Goal: Task Accomplishment & Management: Manage account settings

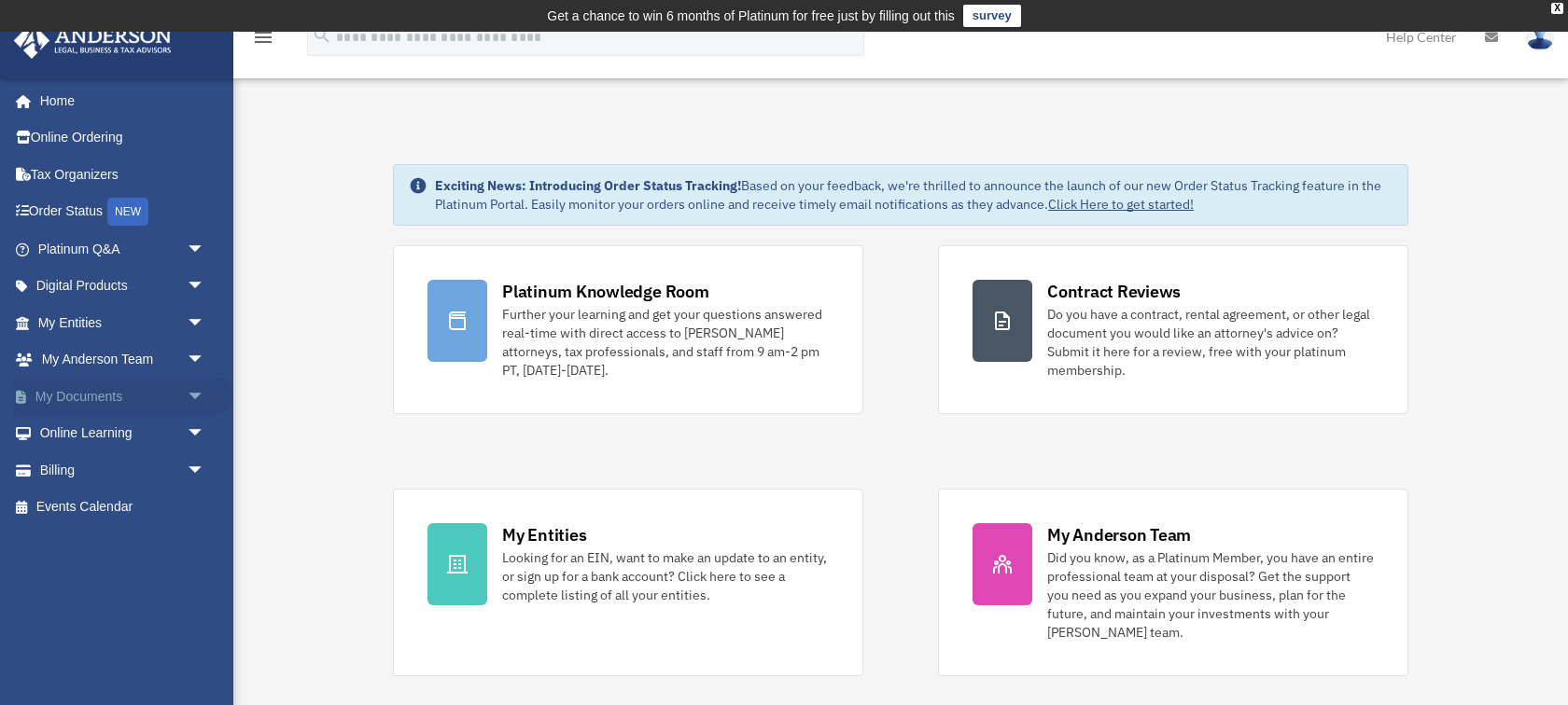
click at [192, 393] on span "arrow_drop_down" at bounding box center [205, 396] width 37 height 38
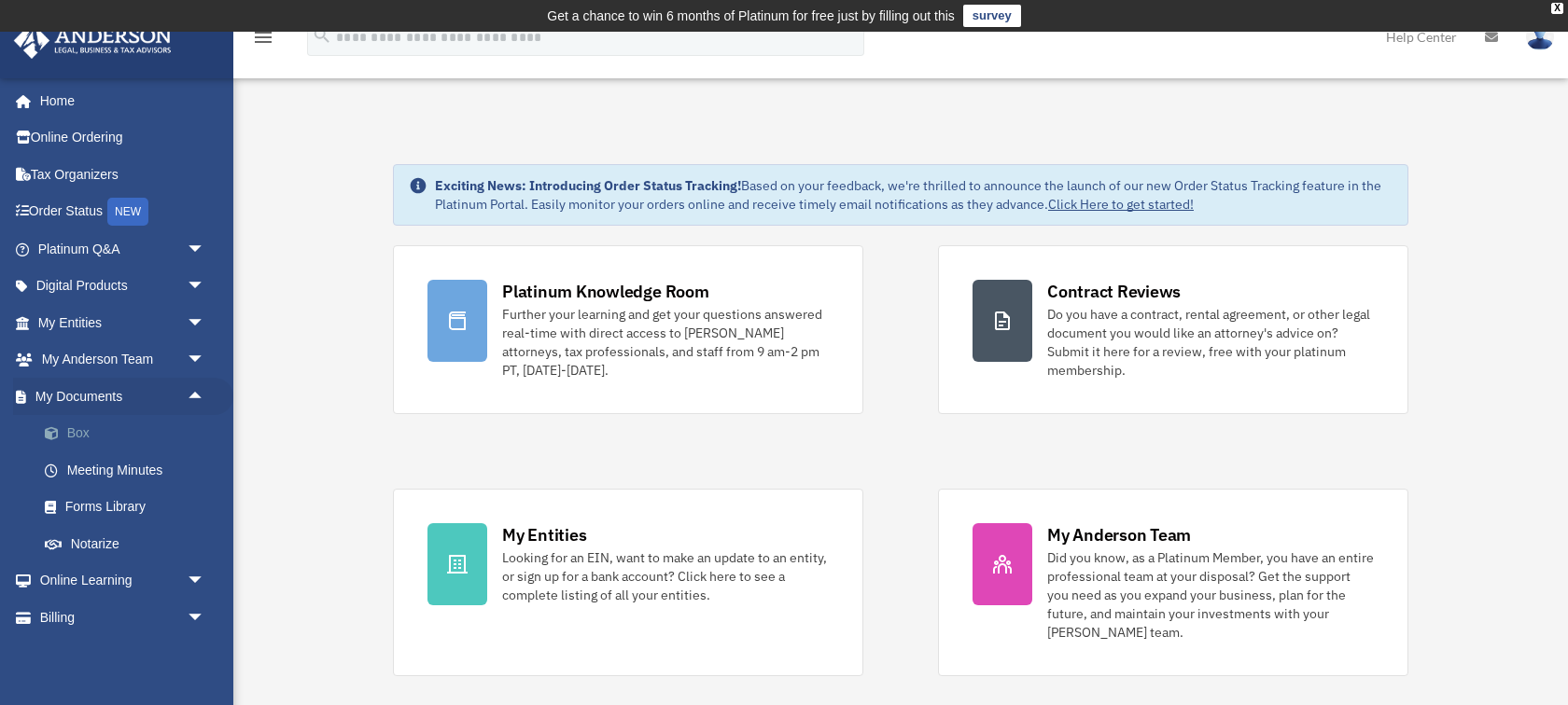
click at [98, 437] on link "Box" at bounding box center [129, 434] width 207 height 37
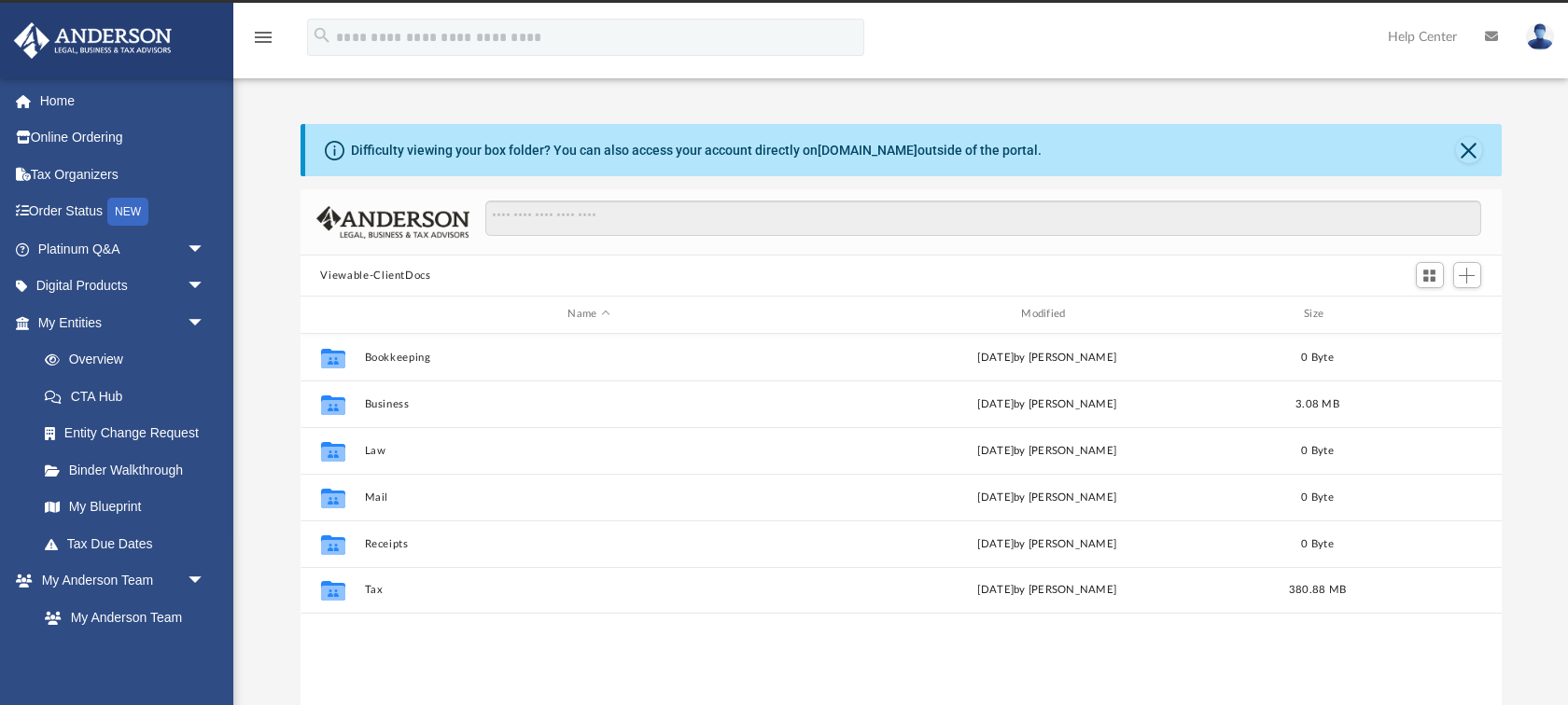
scroll to position [424, 1201]
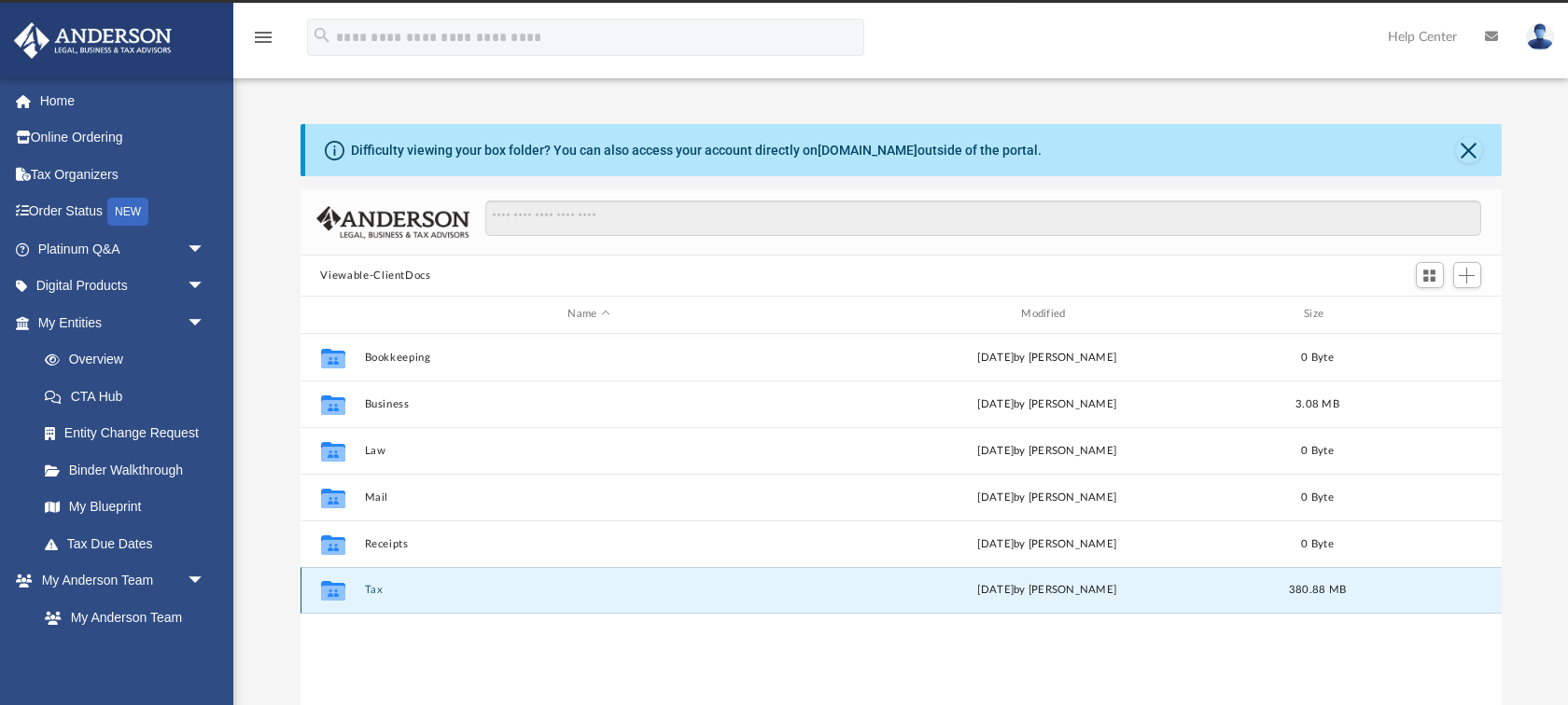
click at [376, 586] on button "Tax" at bounding box center [588, 589] width 450 height 12
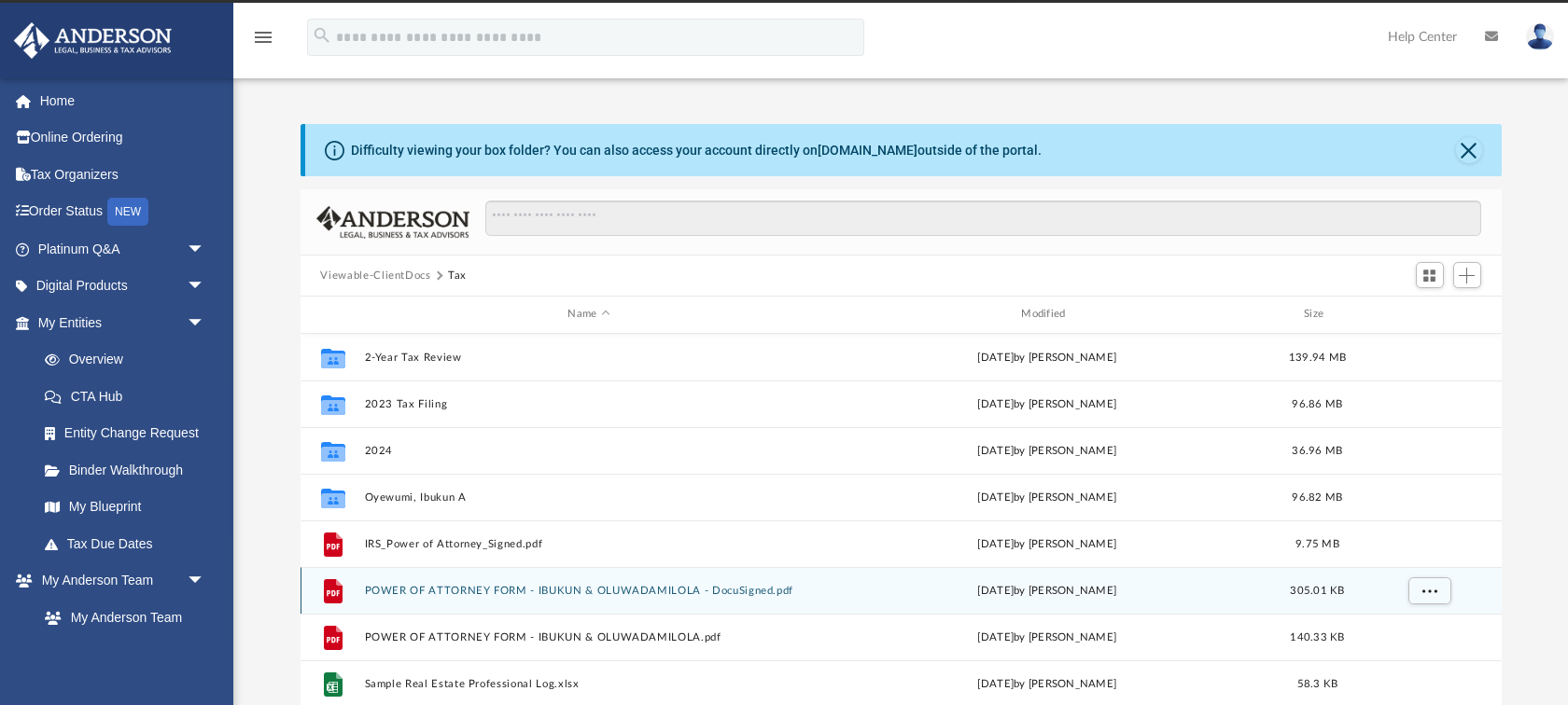
click at [376, 586] on button "POWER OF ATTORNEY FORM - IBUKUN & OLUWADAMILOLA - DocuSigned.pdf" at bounding box center [588, 590] width 450 height 12
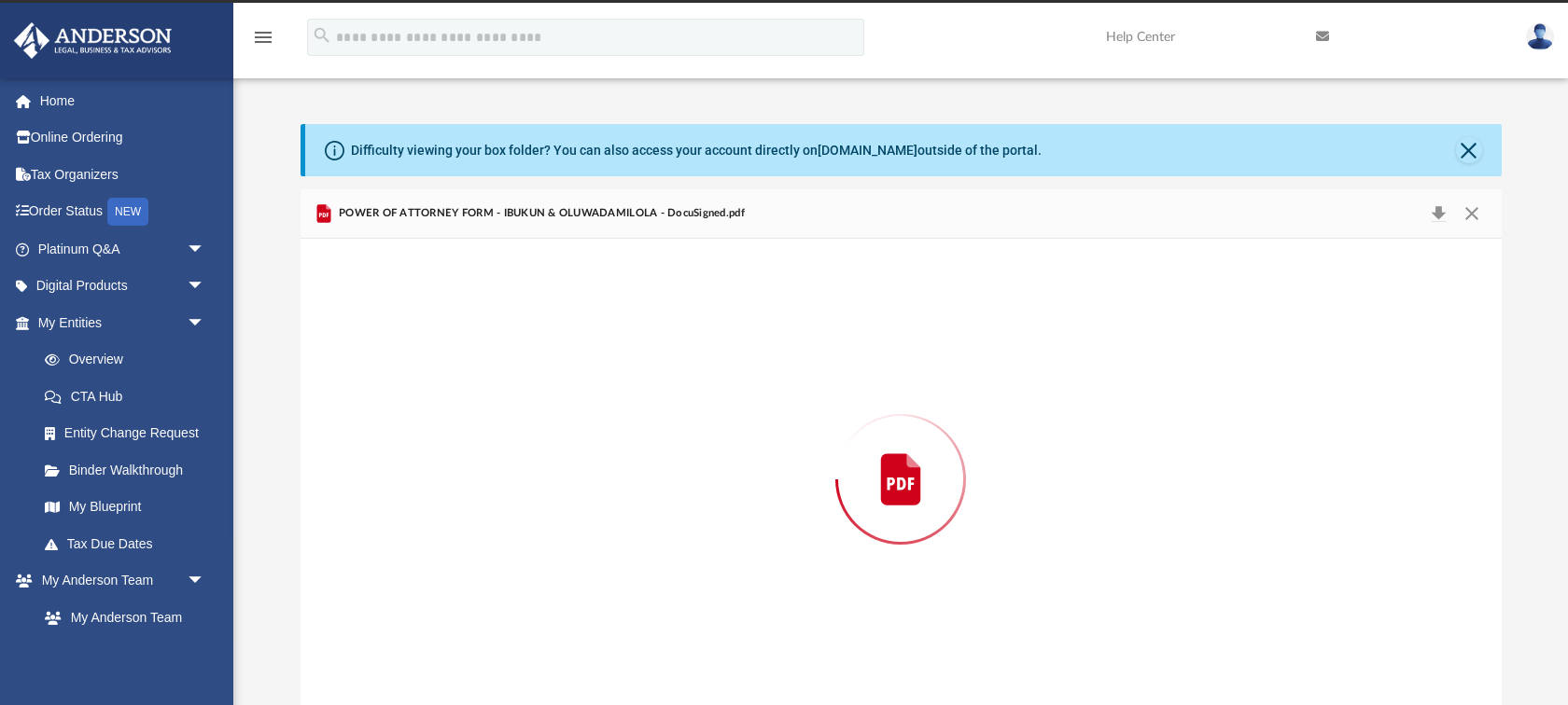
scroll to position [44, 0]
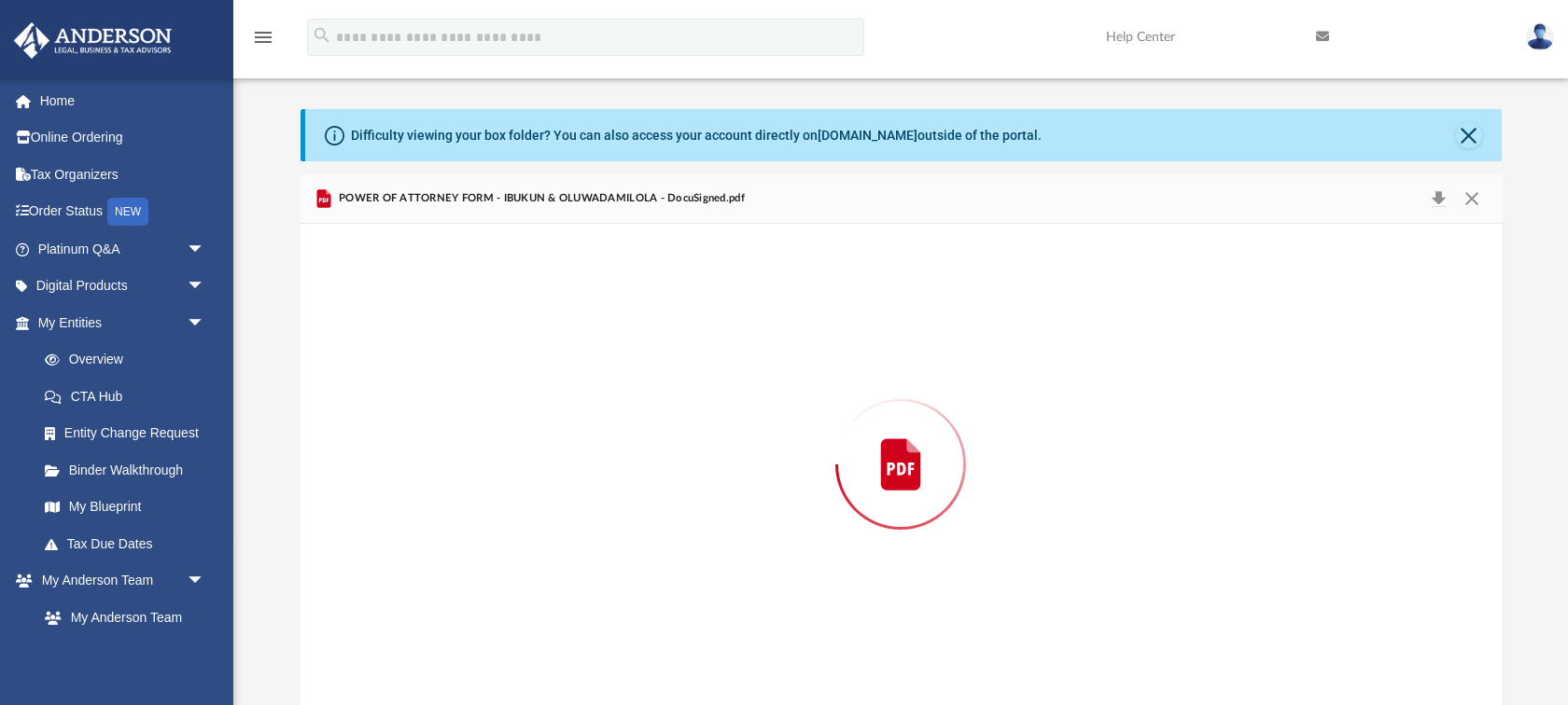
click at [376, 586] on div "Preview" at bounding box center [901, 464] width 1201 height 482
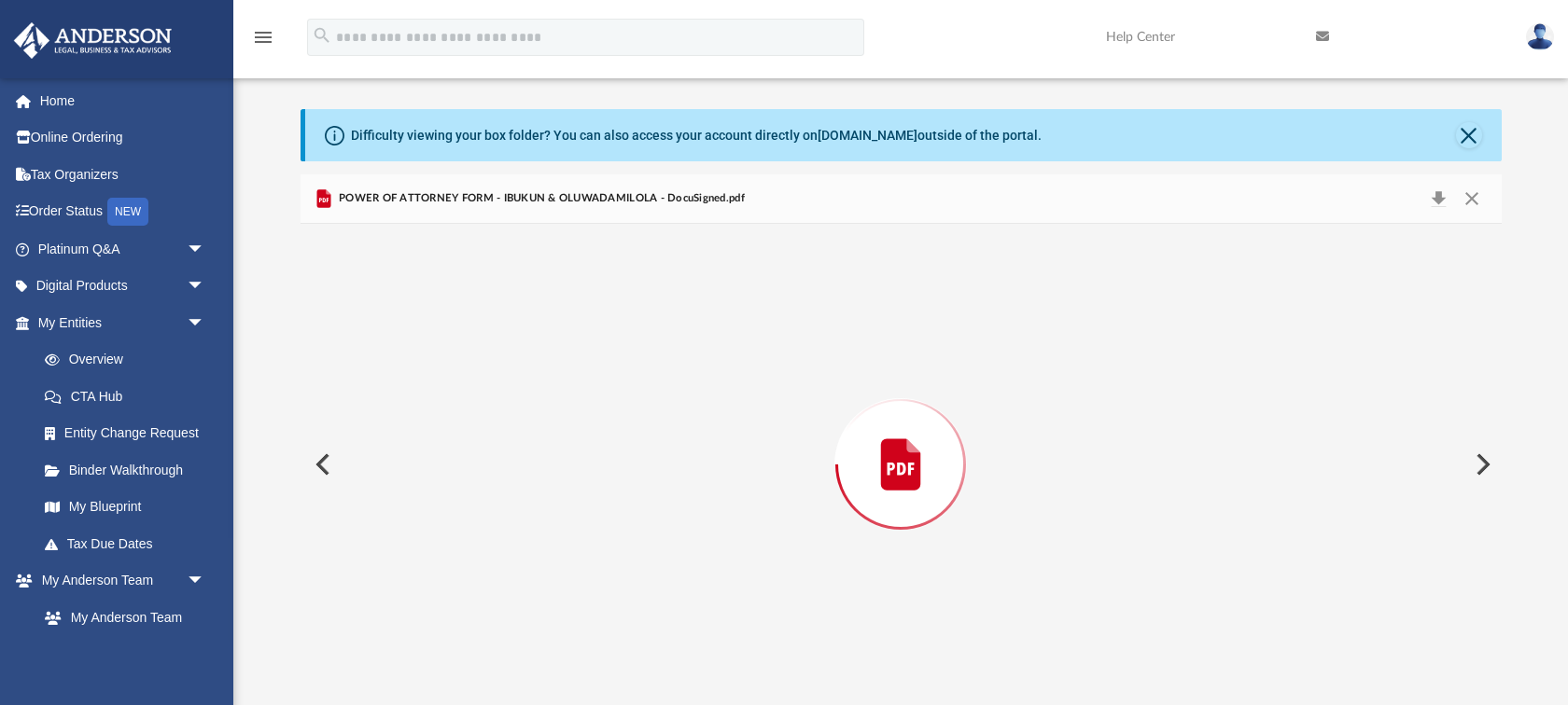
scroll to position [2518, 0]
click at [1474, 194] on button "Close" at bounding box center [1472, 198] width 34 height 29
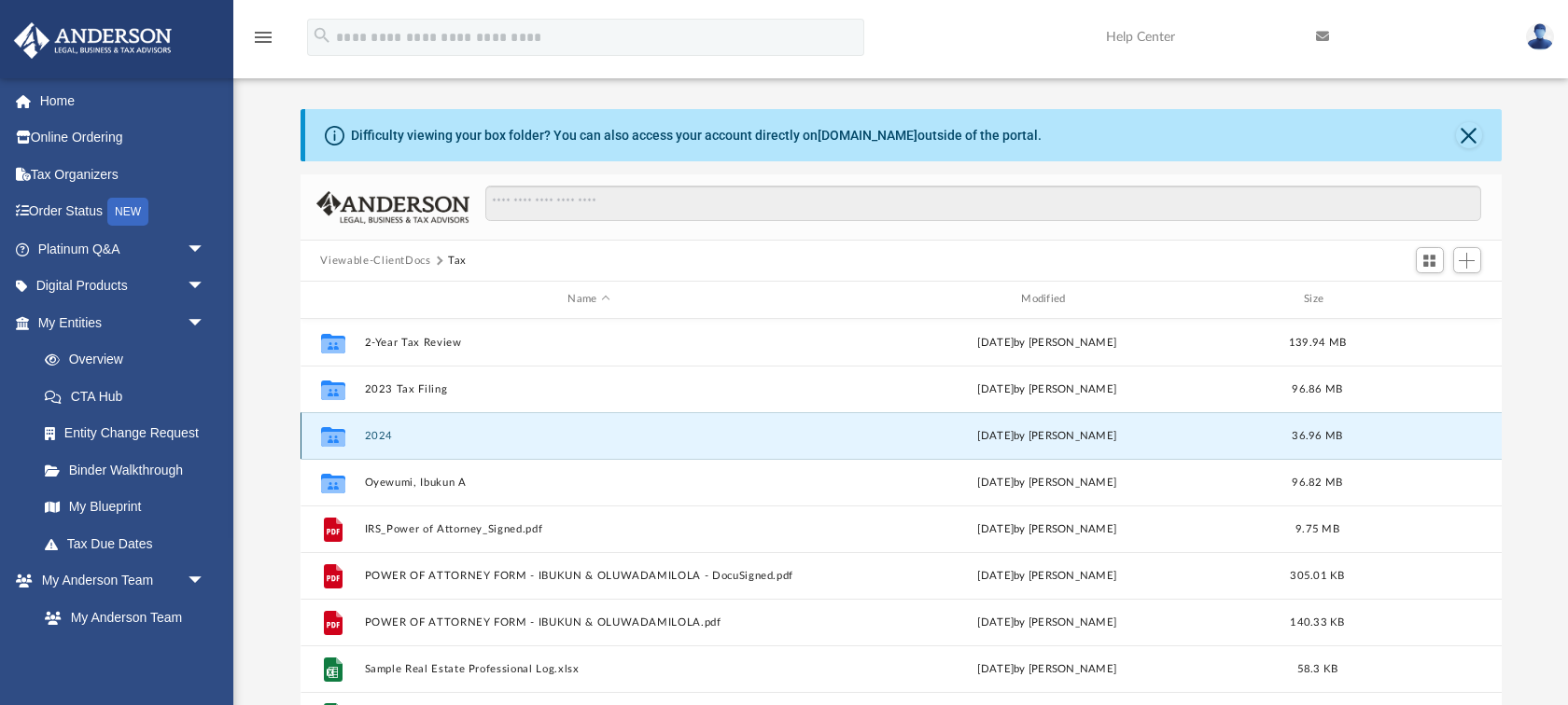
click at [388, 438] on button "2024" at bounding box center [588, 436] width 450 height 12
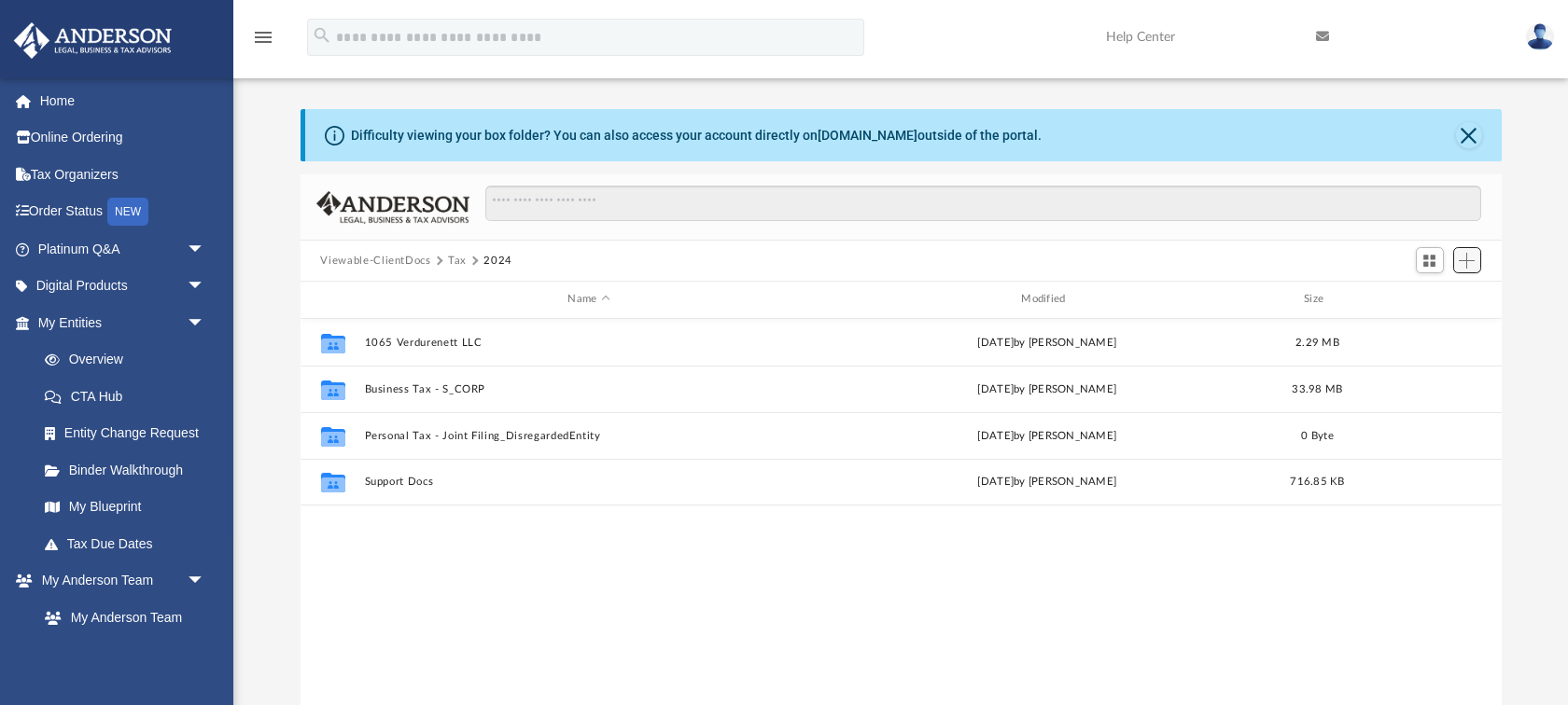
click at [1474, 255] on span "Add" at bounding box center [1466, 260] width 16 height 16
click at [1438, 324] on li "New Folder" at bounding box center [1440, 326] width 60 height 20
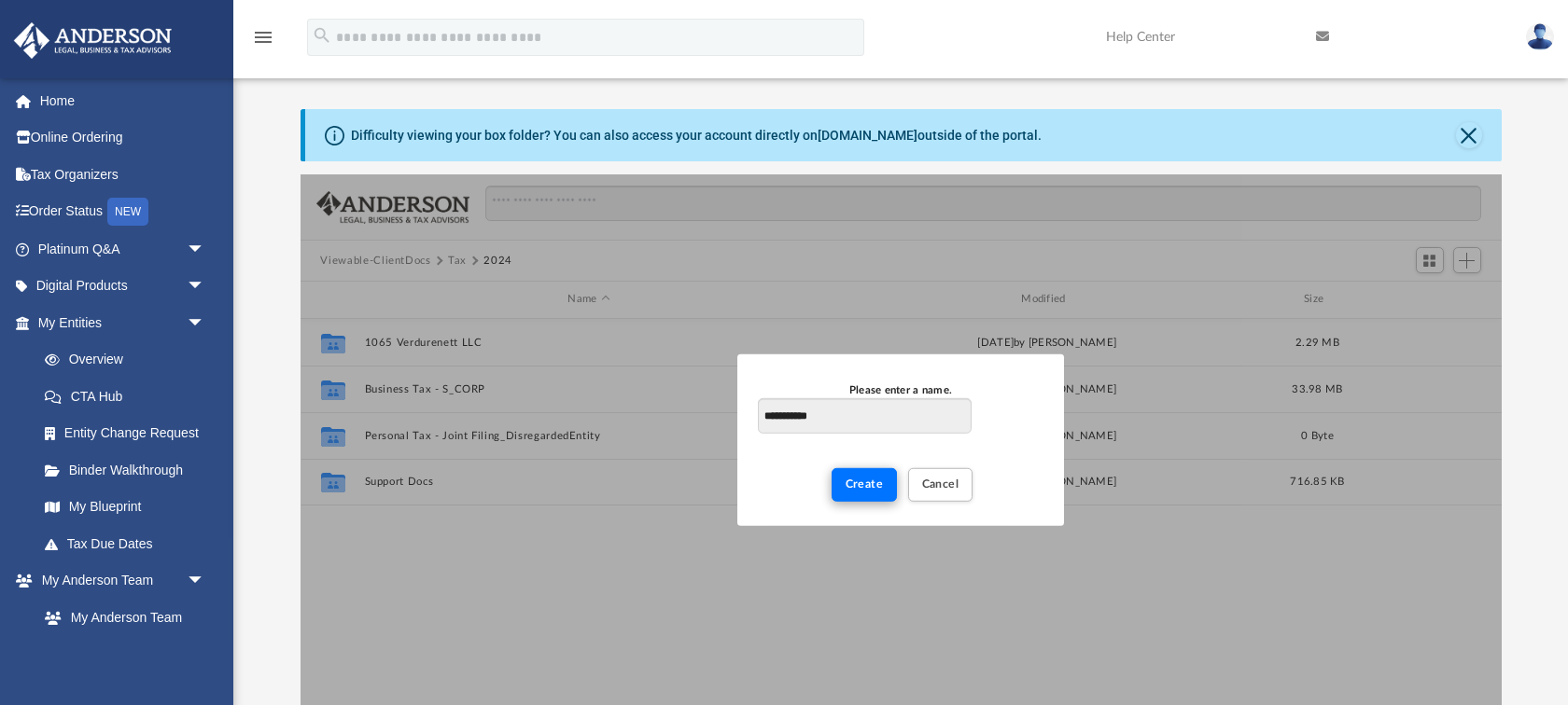
type input "**********"
click at [874, 494] on button "Create" at bounding box center [864, 484] width 66 height 33
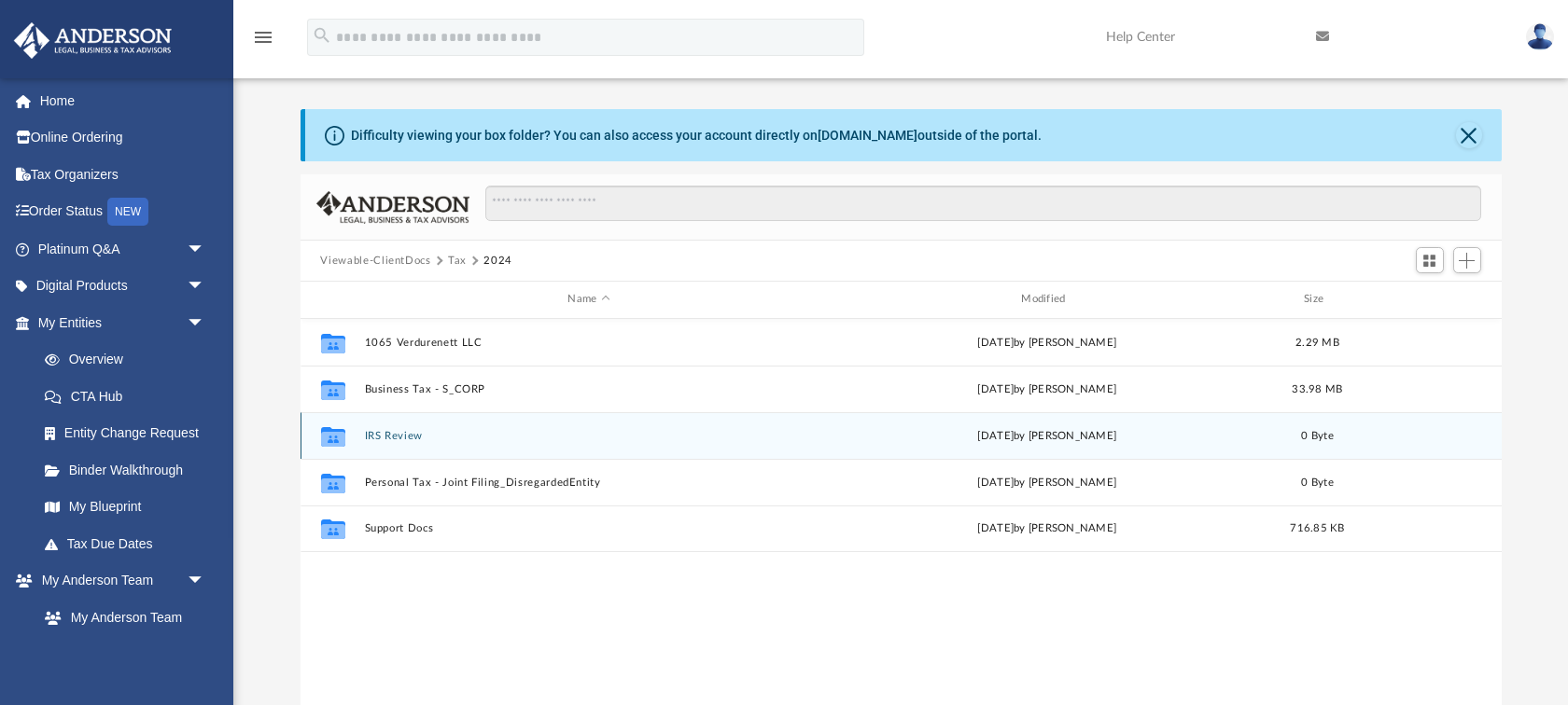
click at [399, 437] on button "IRS Review" at bounding box center [588, 436] width 450 height 12
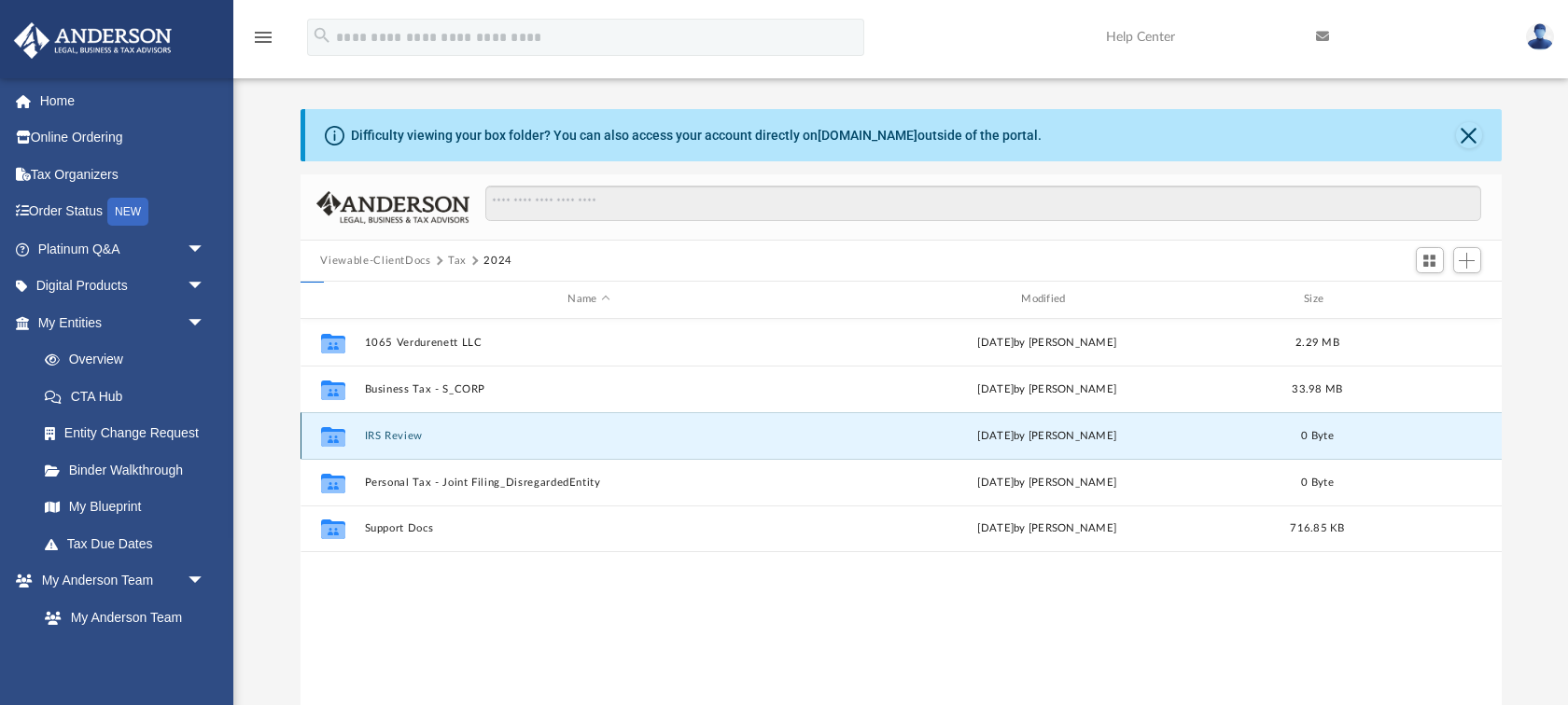
click at [399, 437] on button "IRS Review" at bounding box center [588, 436] width 450 height 12
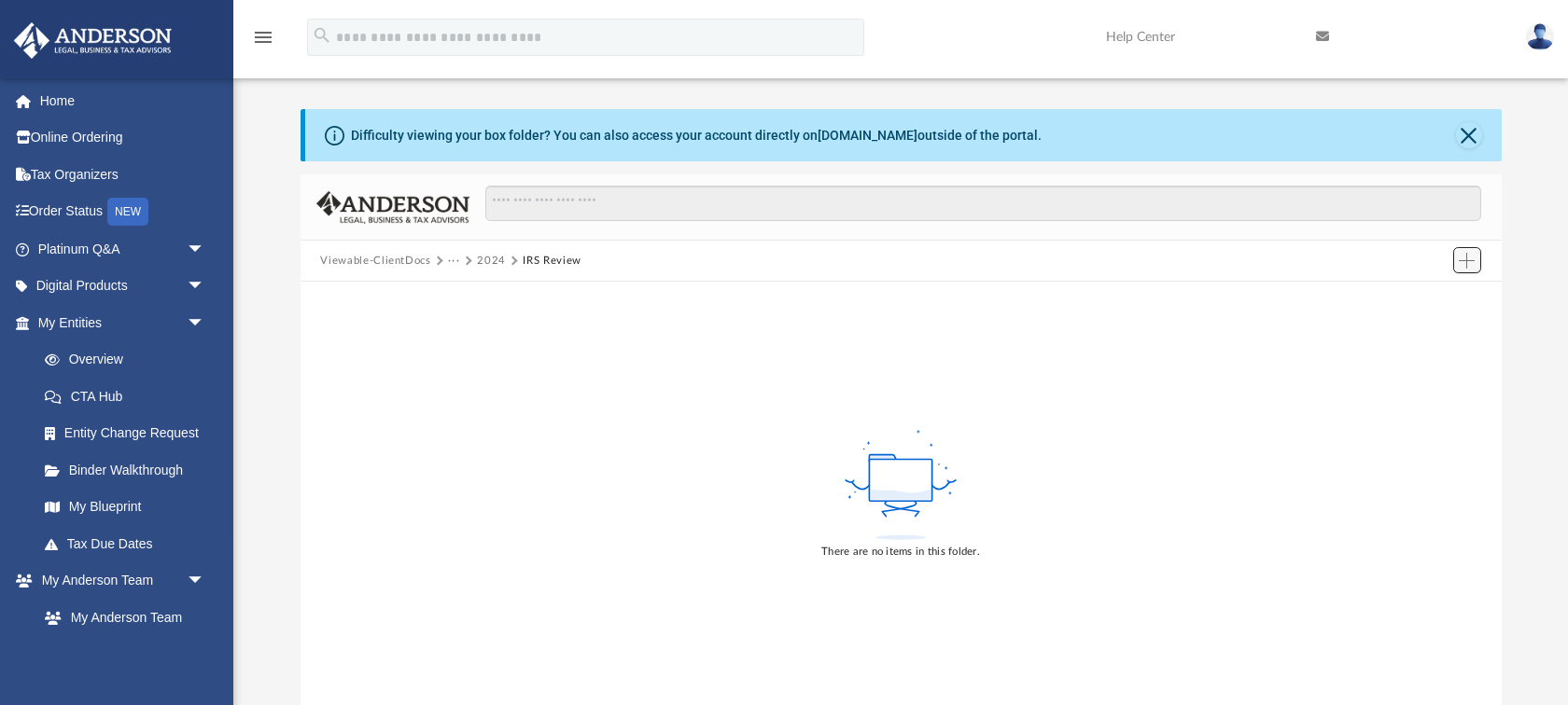
click at [1471, 260] on span "Add" at bounding box center [1466, 260] width 16 height 16
click at [1446, 297] on li "Upload" at bounding box center [1440, 296] width 60 height 20
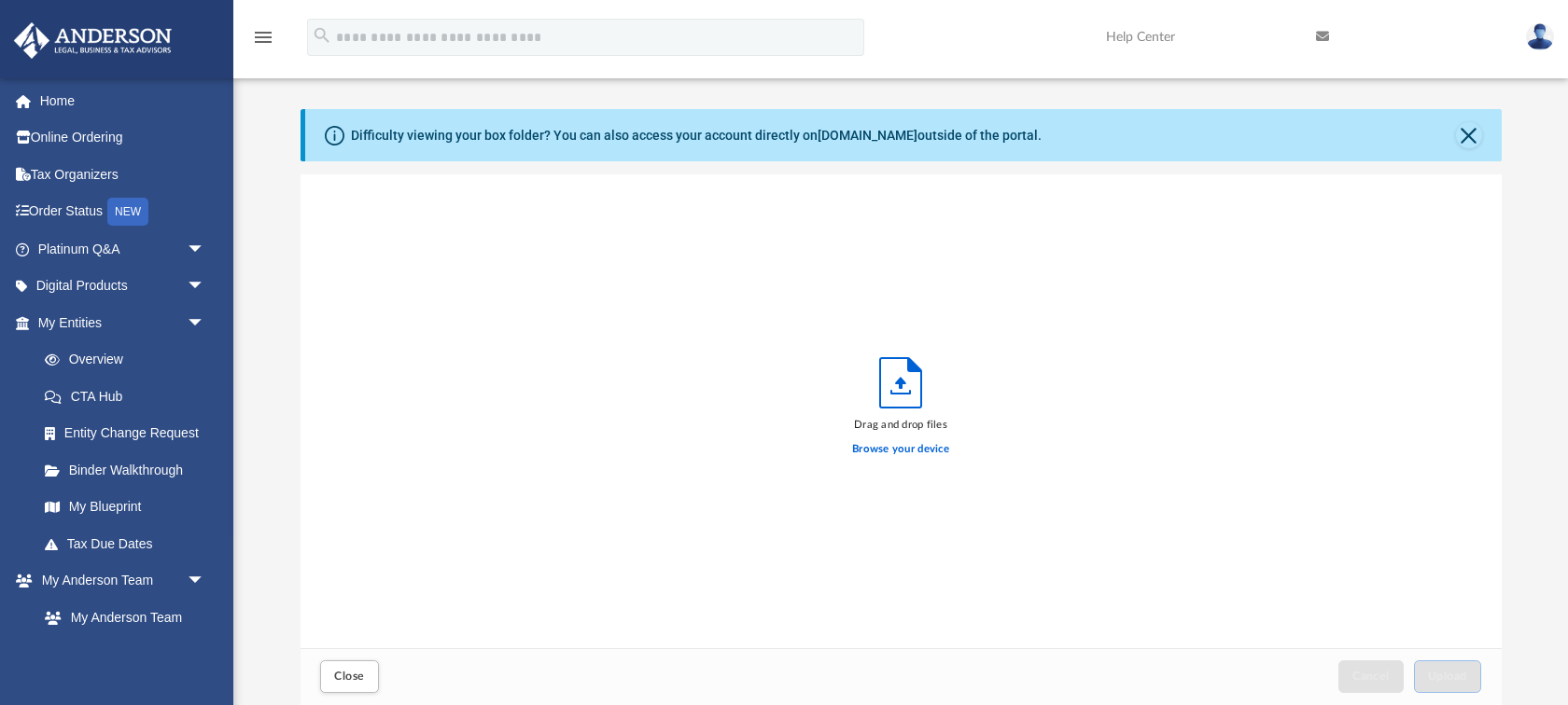
scroll to position [473, 1201]
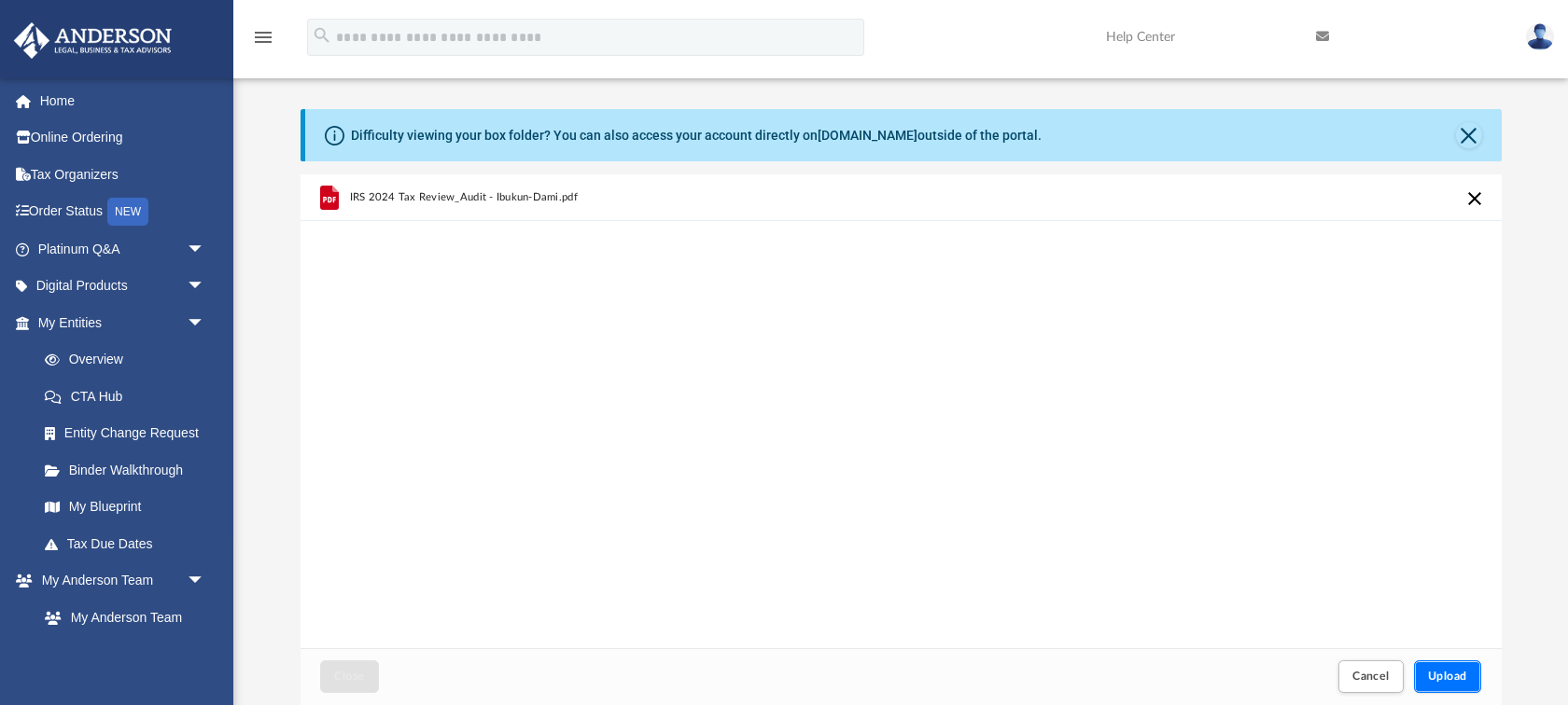
click at [1442, 687] on button "Upload" at bounding box center [1447, 676] width 67 height 33
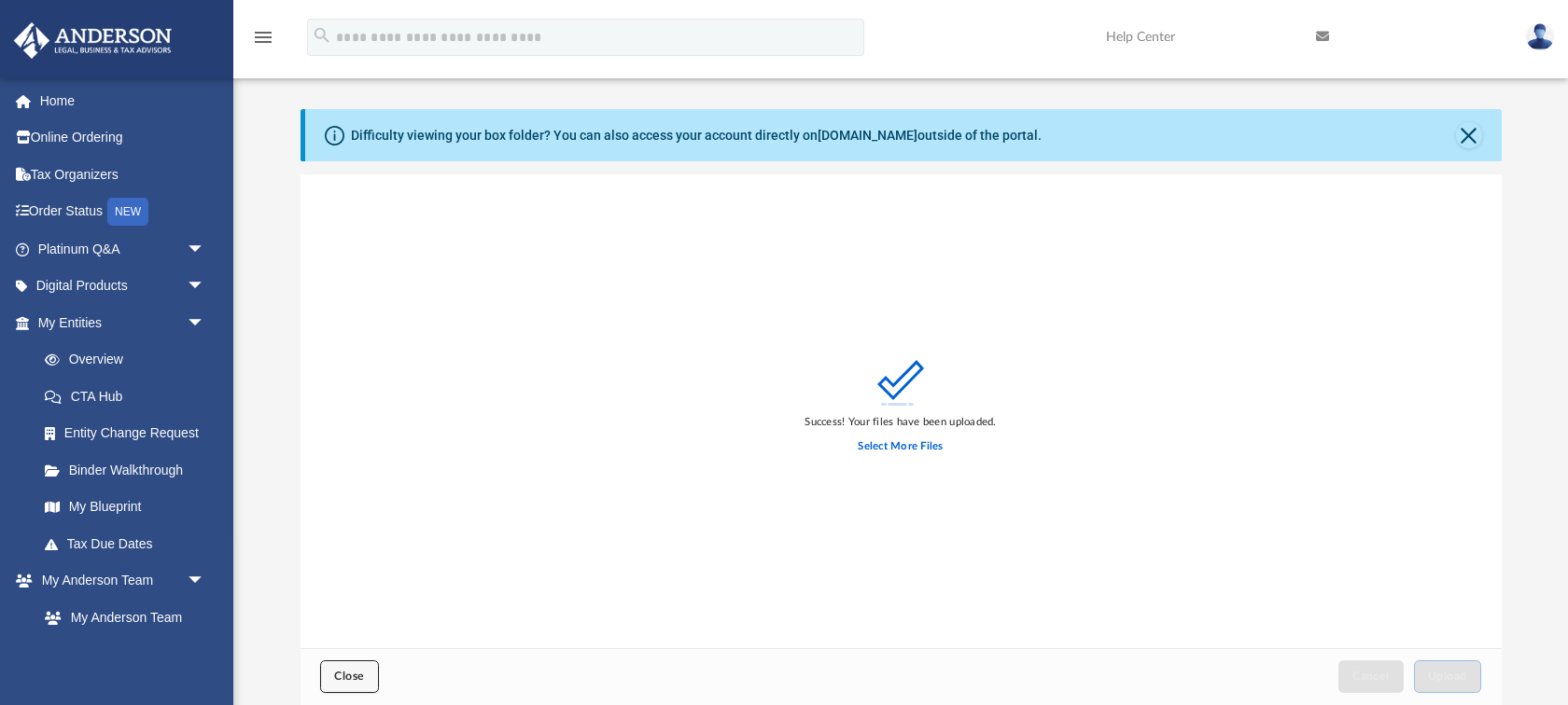
click at [344, 673] on span "Close" at bounding box center [349, 676] width 30 height 11
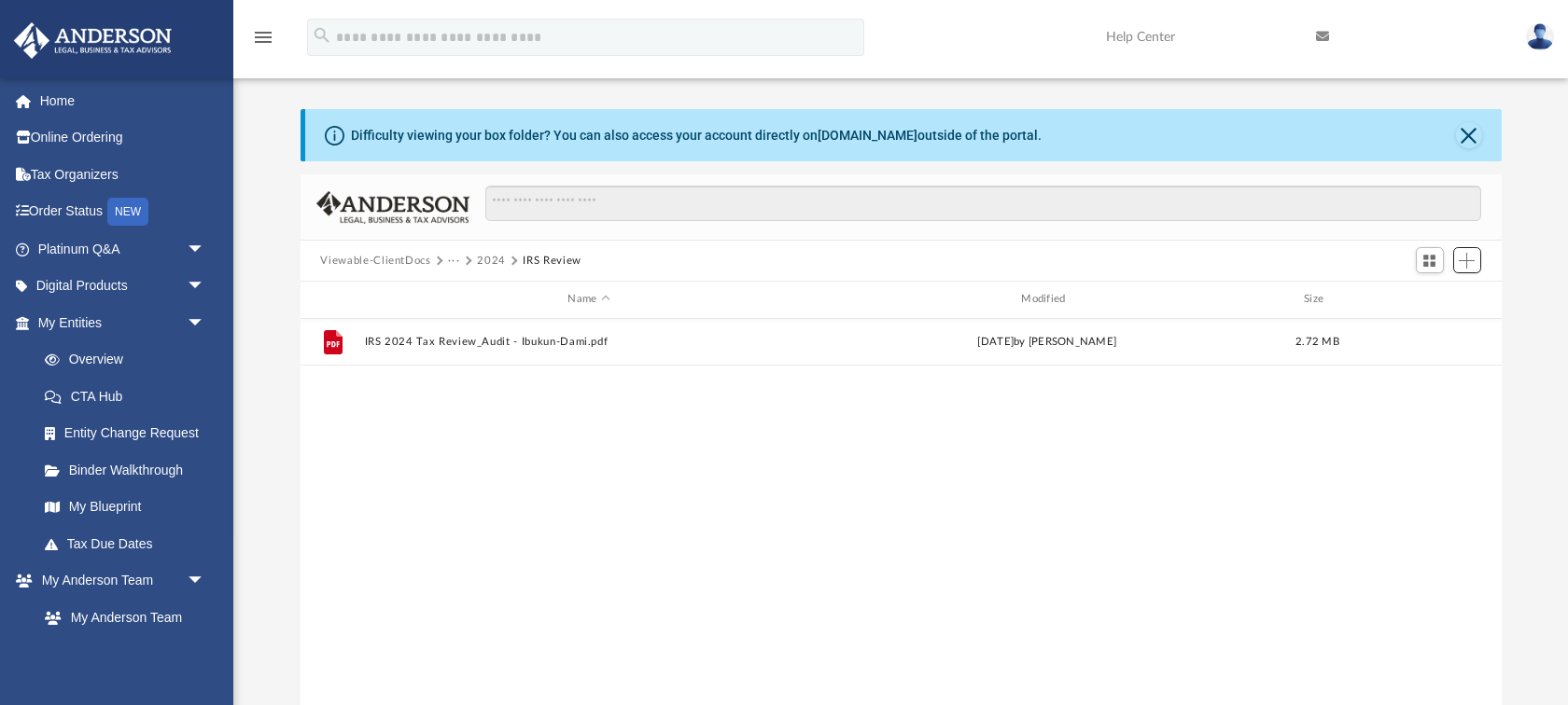
scroll to position [424, 1201]
